Goal: Navigation & Orientation: Find specific page/section

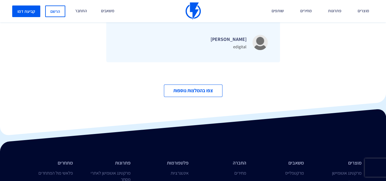
scroll to position [1929, 0]
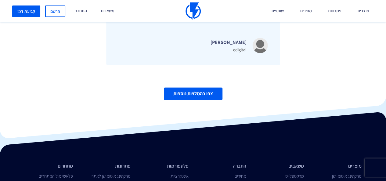
click at [207, 88] on link "צפו בהמלצות נוספות" at bounding box center [193, 94] width 59 height 13
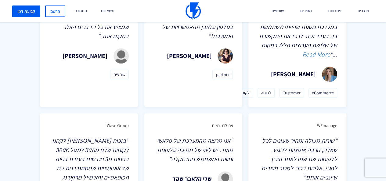
scroll to position [347, 0]
